Goal: Ask a question

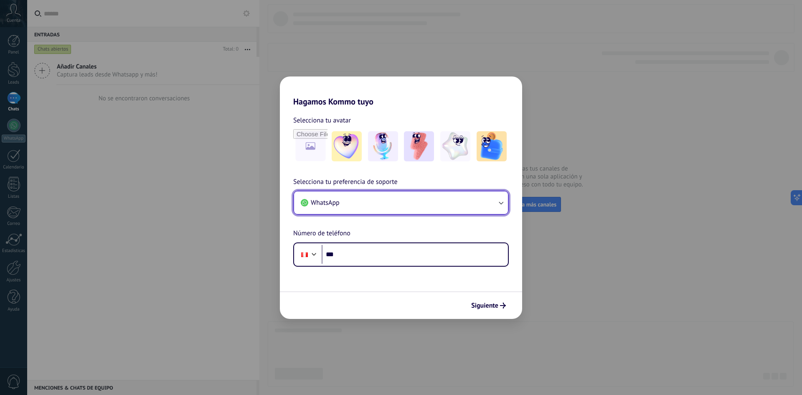
click at [372, 200] on button "WhatsApp" at bounding box center [401, 202] width 214 height 23
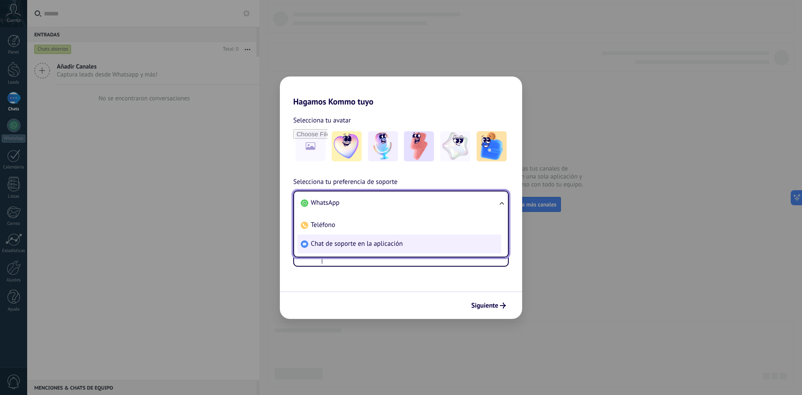
click at [388, 250] on li "Chat de soporte en la aplicación" at bounding box center [400, 243] width 204 height 19
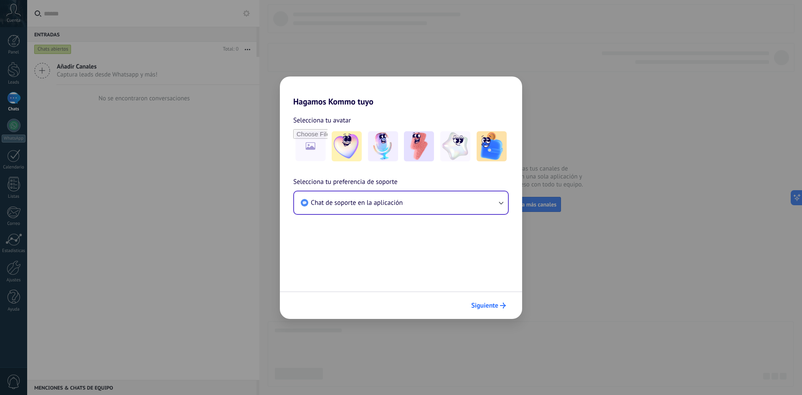
click at [498, 304] on span "Siguiente" at bounding box center [484, 306] width 27 height 6
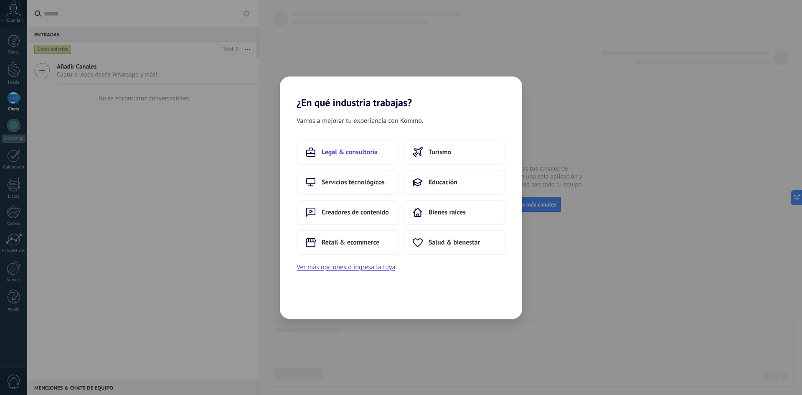
click at [362, 155] on span "Legal & consultoría" at bounding box center [350, 152] width 56 height 8
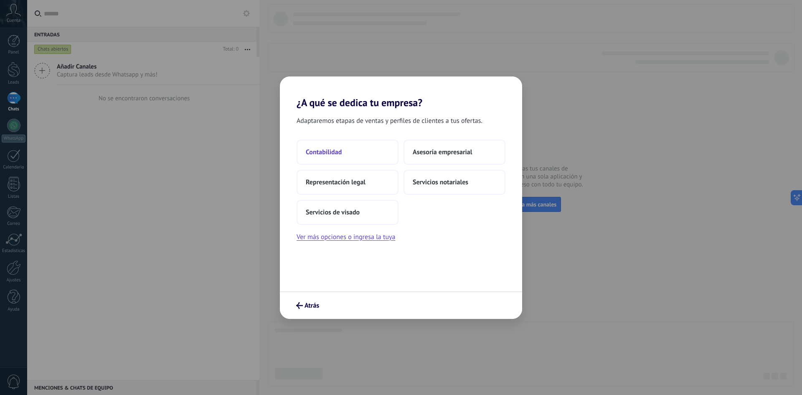
click at [339, 145] on button "Contabilidad" at bounding box center [348, 152] width 102 height 25
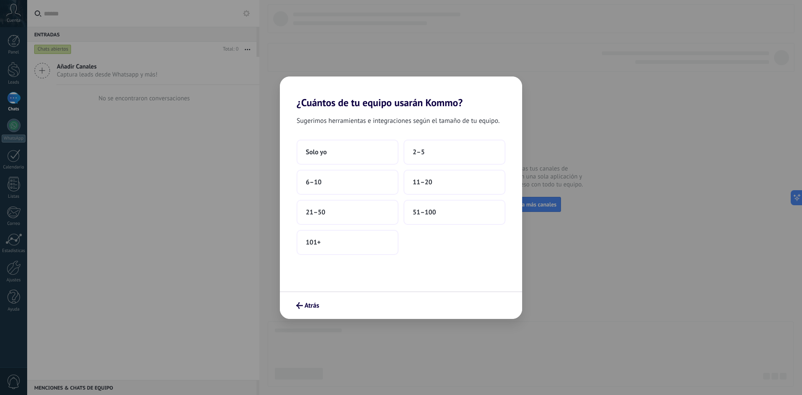
click at [335, 135] on div "Sugerimos herramientas e integraciones según el tamaño de tu equipo. Solo yo 2–…" at bounding box center [401, 200] width 242 height 183
click at [335, 152] on button "Solo yo" at bounding box center [348, 152] width 102 height 25
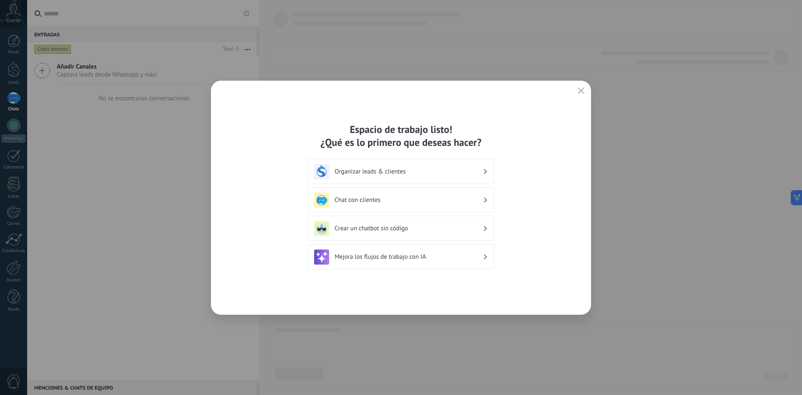
click at [589, 87] on div "Espacio de trabajo listo! ¿Qué es lo primero que deseas hacer? Organizar leads …" at bounding box center [401, 198] width 380 height 234
click at [582, 87] on button "button" at bounding box center [581, 91] width 11 height 12
